Goal: Transaction & Acquisition: Purchase product/service

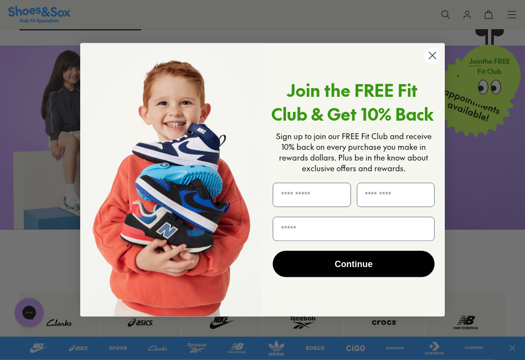
scroll to position [1112, 0]
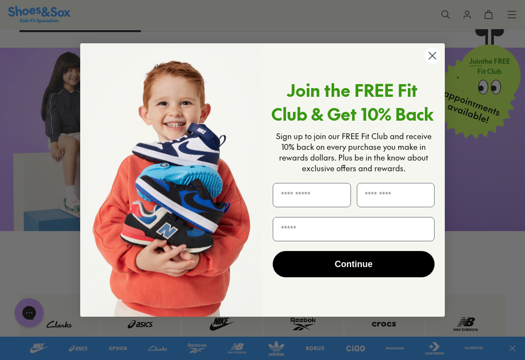
click at [430, 64] on circle "Close dialog" at bounding box center [432, 56] width 16 height 16
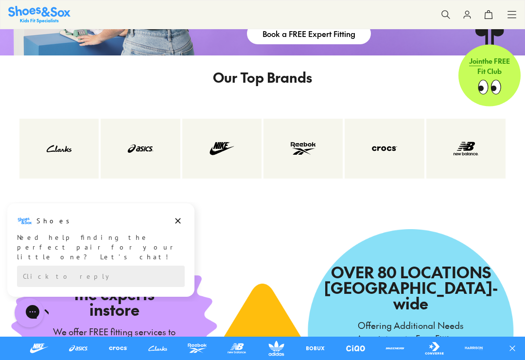
scroll to position [1289, 0]
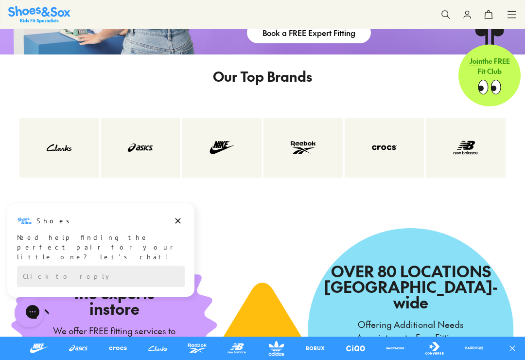
click at [151, 157] on img at bounding box center [140, 147] width 40 height 20
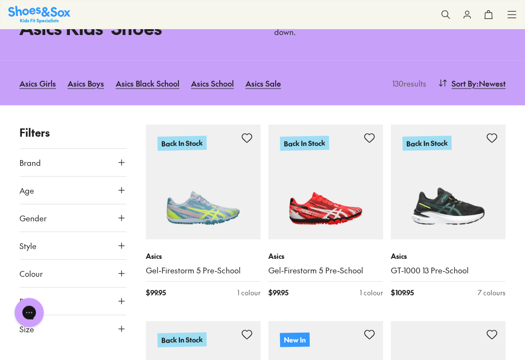
scroll to position [93, 0]
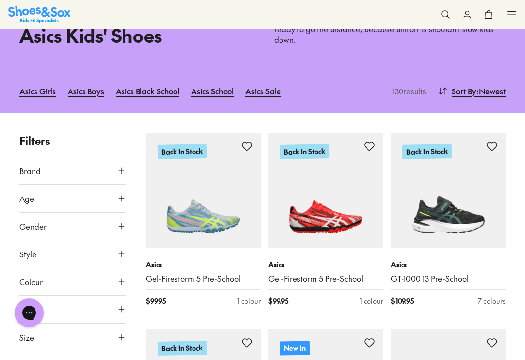
click at [449, 9] on button at bounding box center [445, 14] width 21 height 21
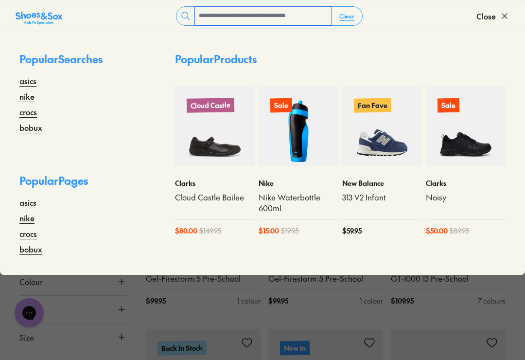
click at [208, 13] on input "text" at bounding box center [263, 16] width 137 height 18
click at [216, 17] on input "text" at bounding box center [263, 16] width 137 height 18
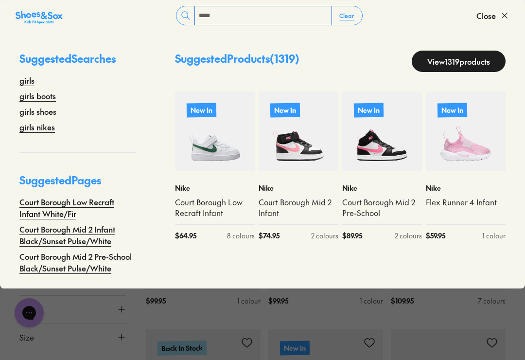
type input "*****"
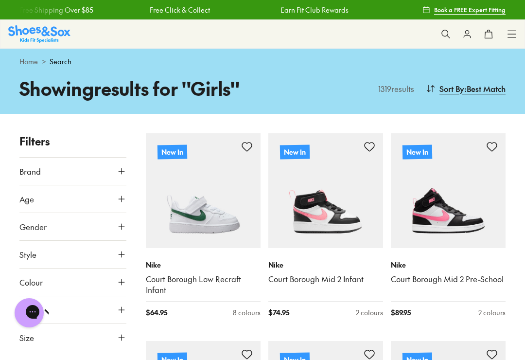
click at [183, 218] on img at bounding box center [203, 190] width 115 height 115
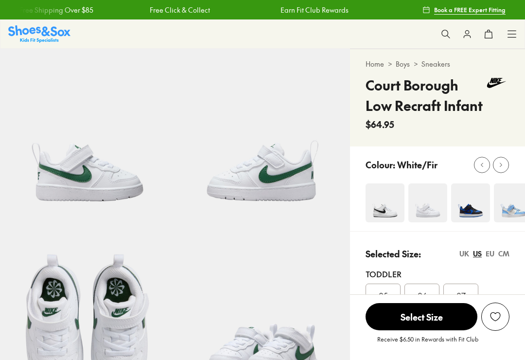
select select "*"
